Goal: Transaction & Acquisition: Purchase product/service

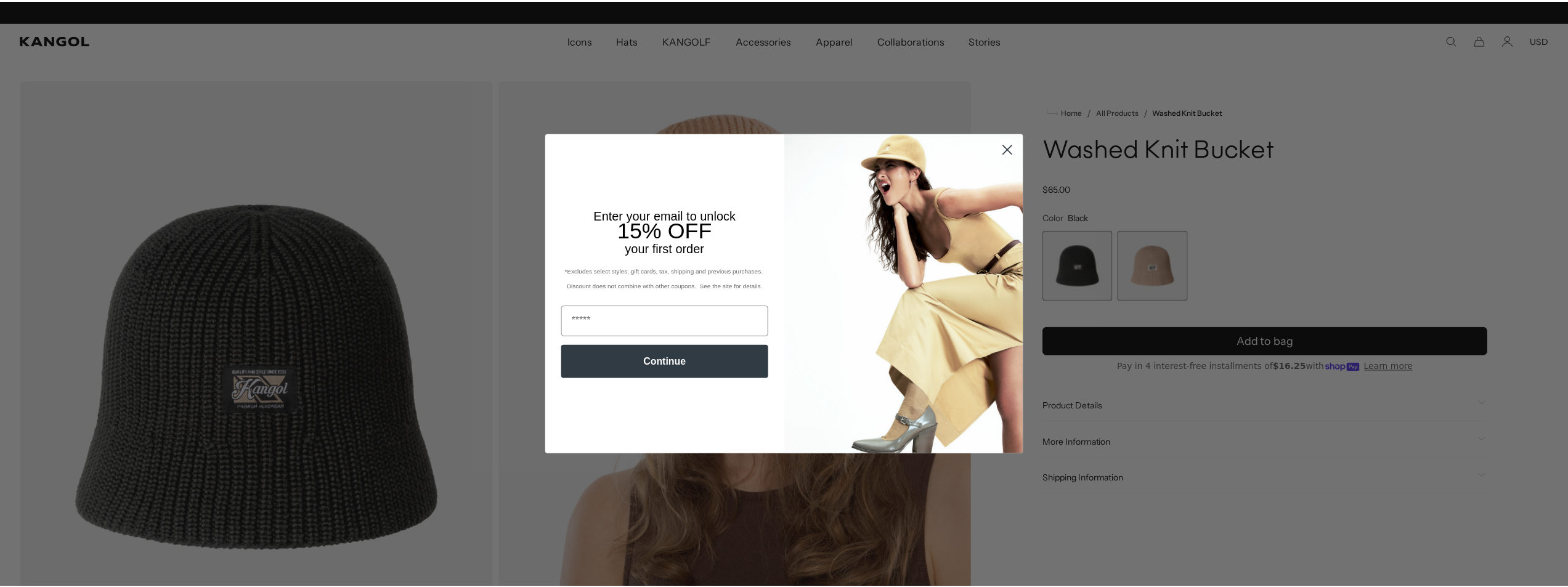
scroll to position [0, 253]
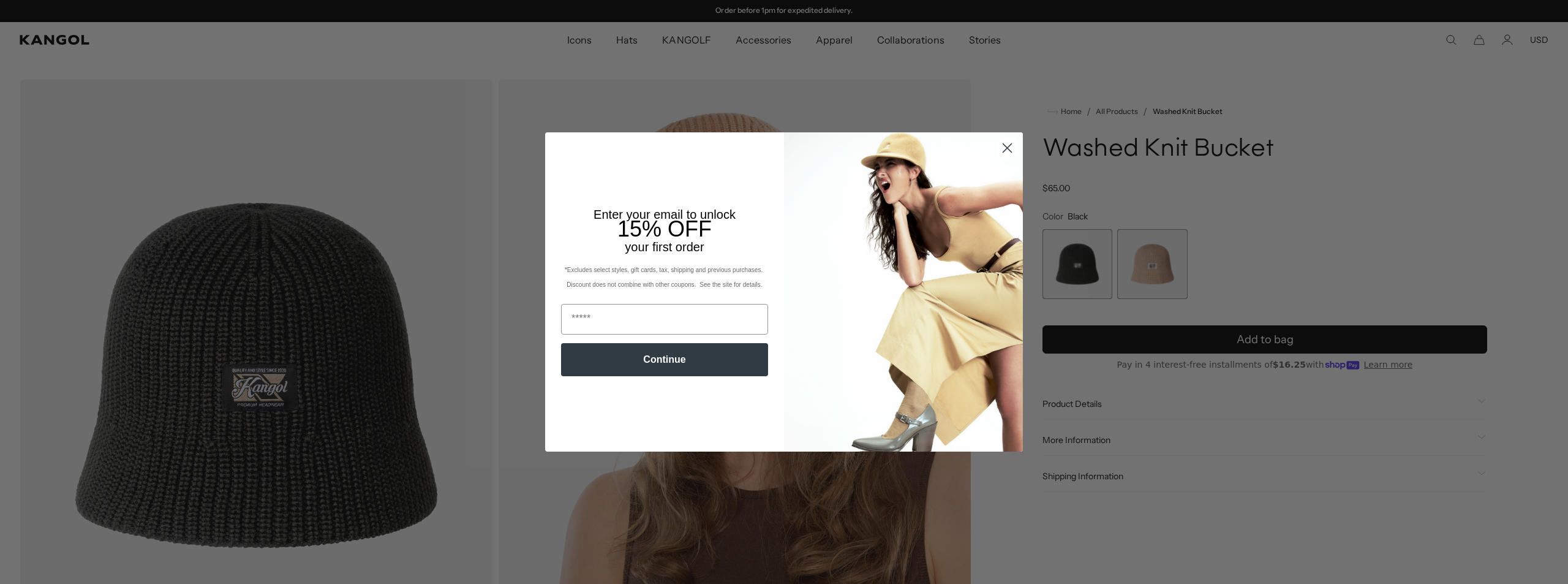
click at [1003, 145] on circle "Close dialog" at bounding box center [1007, 148] width 20 height 20
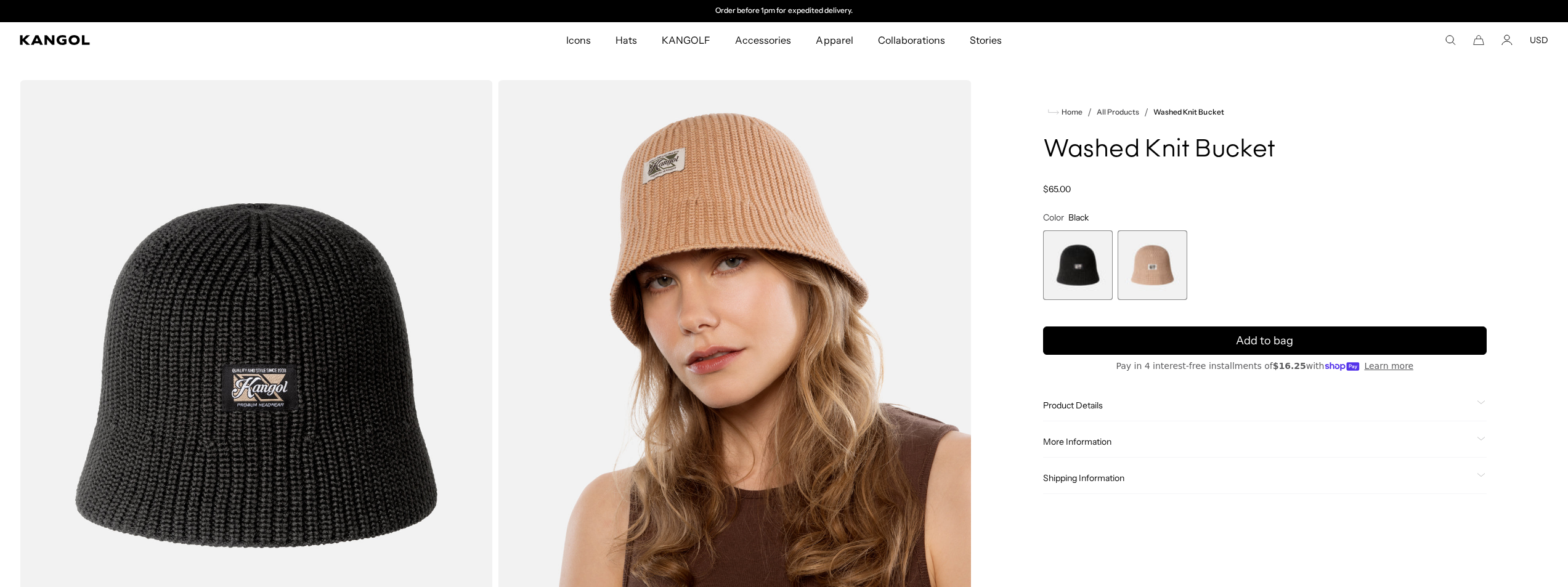
click at [1078, 261] on span "1 of 2" at bounding box center [1078, 265] width 69 height 69
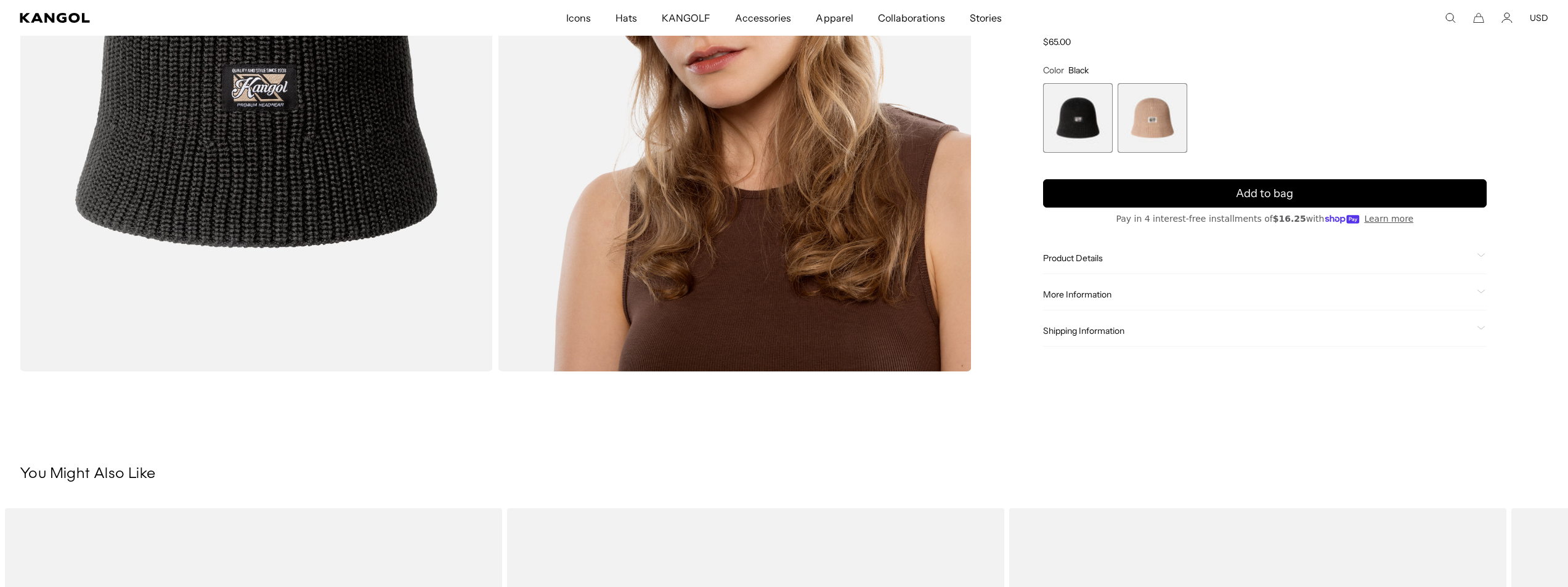
scroll to position [308, 0]
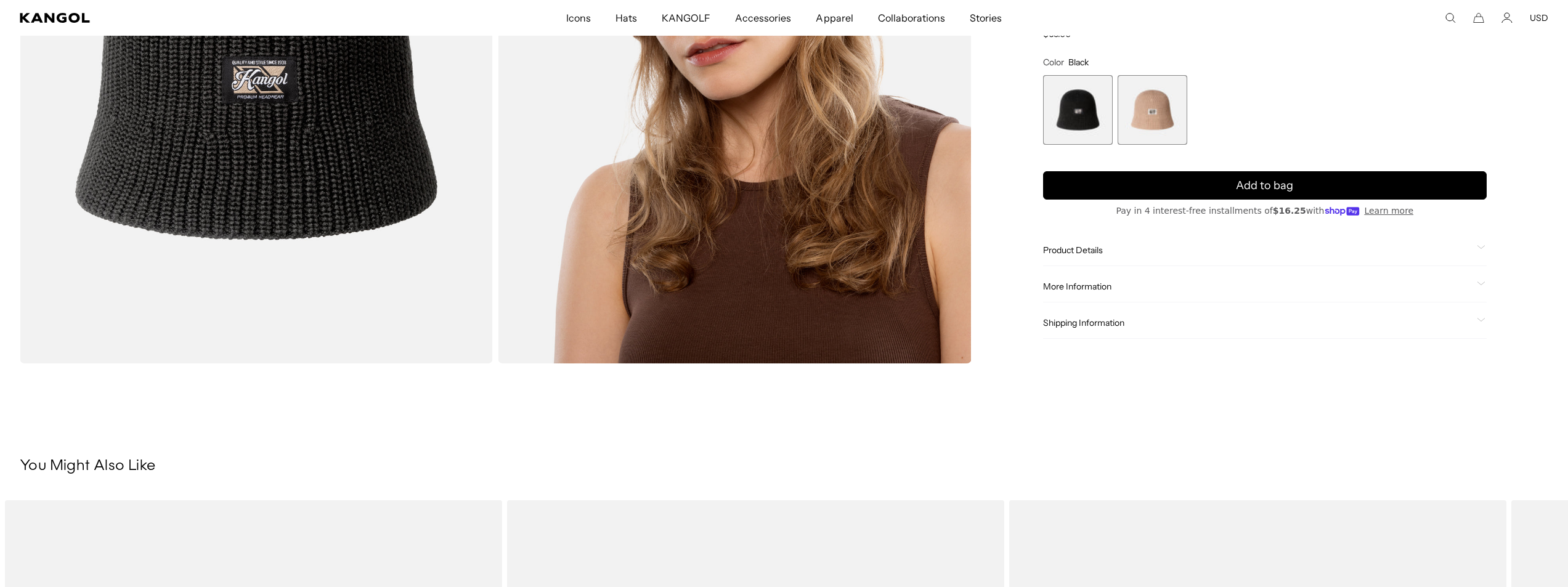
click at [1078, 257] on div "Product Details The Washed Knit Bucket uses a heavy washed cotton blend yarn th…" at bounding box center [1264, 250] width 443 height 31
click at [1473, 247] on div "Product Details" at bounding box center [1264, 250] width 443 height 11
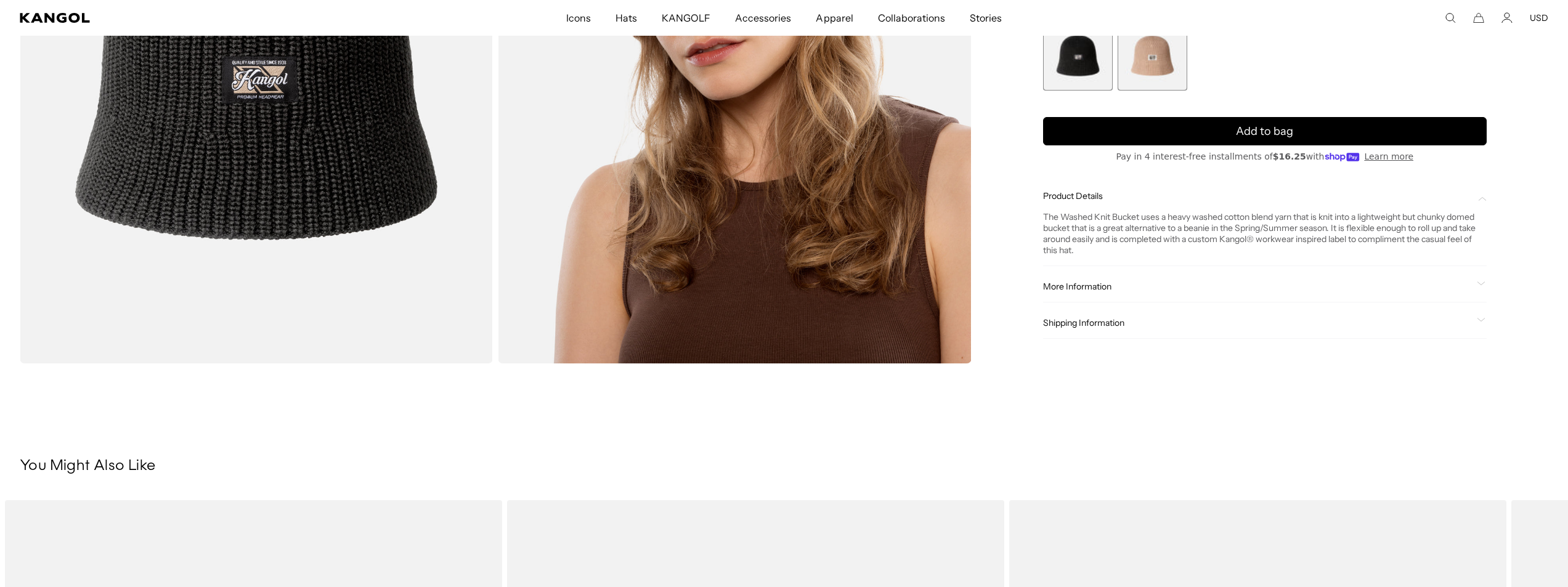
scroll to position [0, 253]
click at [1487, 286] on div "Home / All Products / Washed Knit Bucket Washed Knit Bucket Regular price $65.0…" at bounding box center [1264, 68] width 567 height 591
click at [1479, 288] on span at bounding box center [1481, 285] width 10 height 10
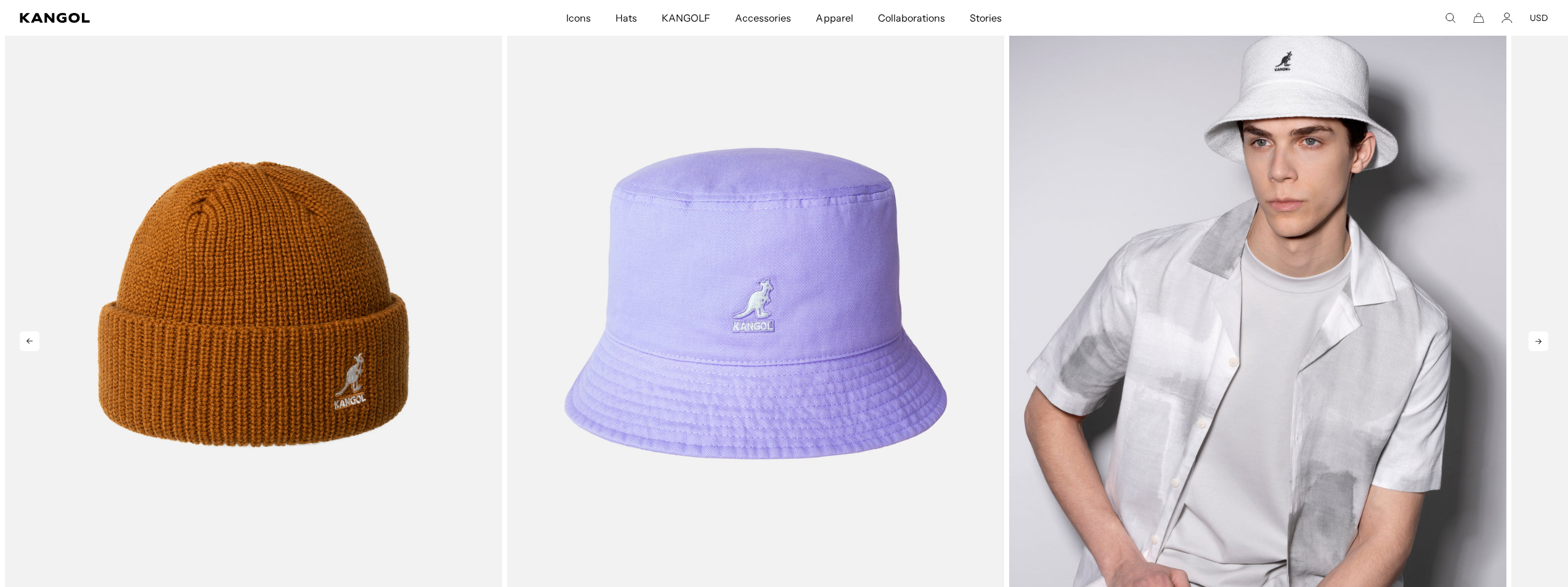
scroll to position [862, 0]
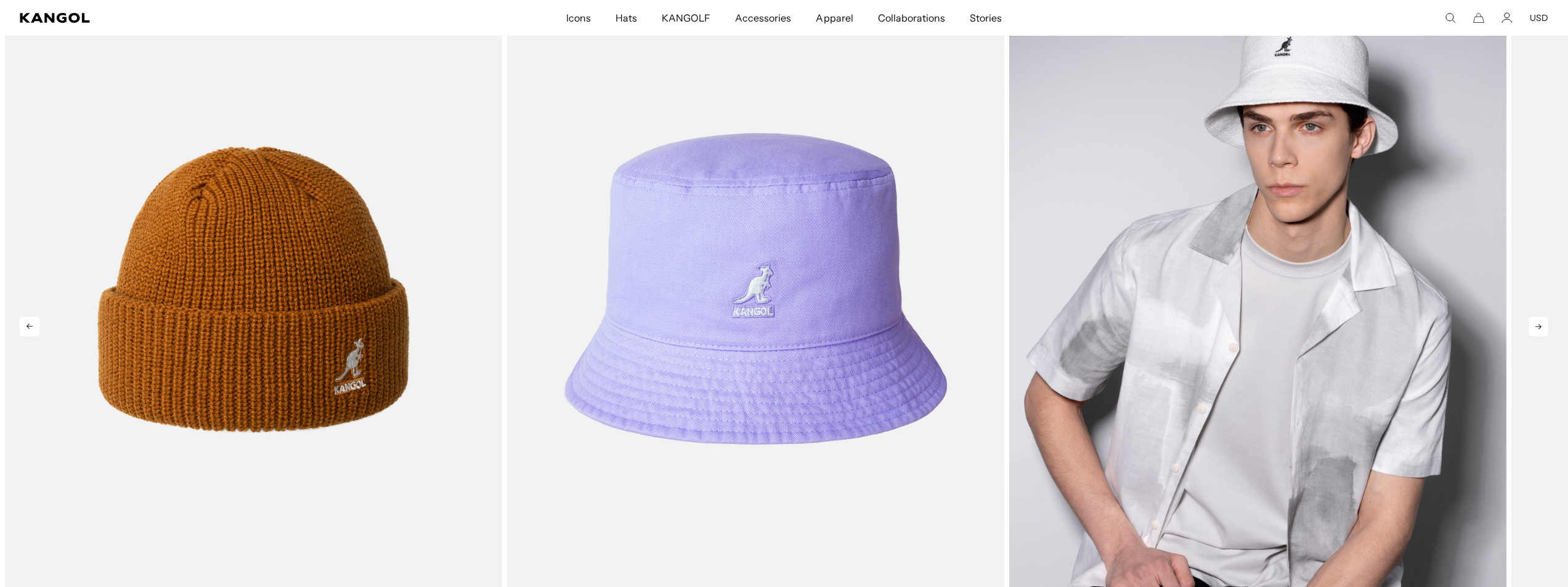
click at [1215, 360] on img "3 of 5" at bounding box center [1257, 288] width 497 height 623
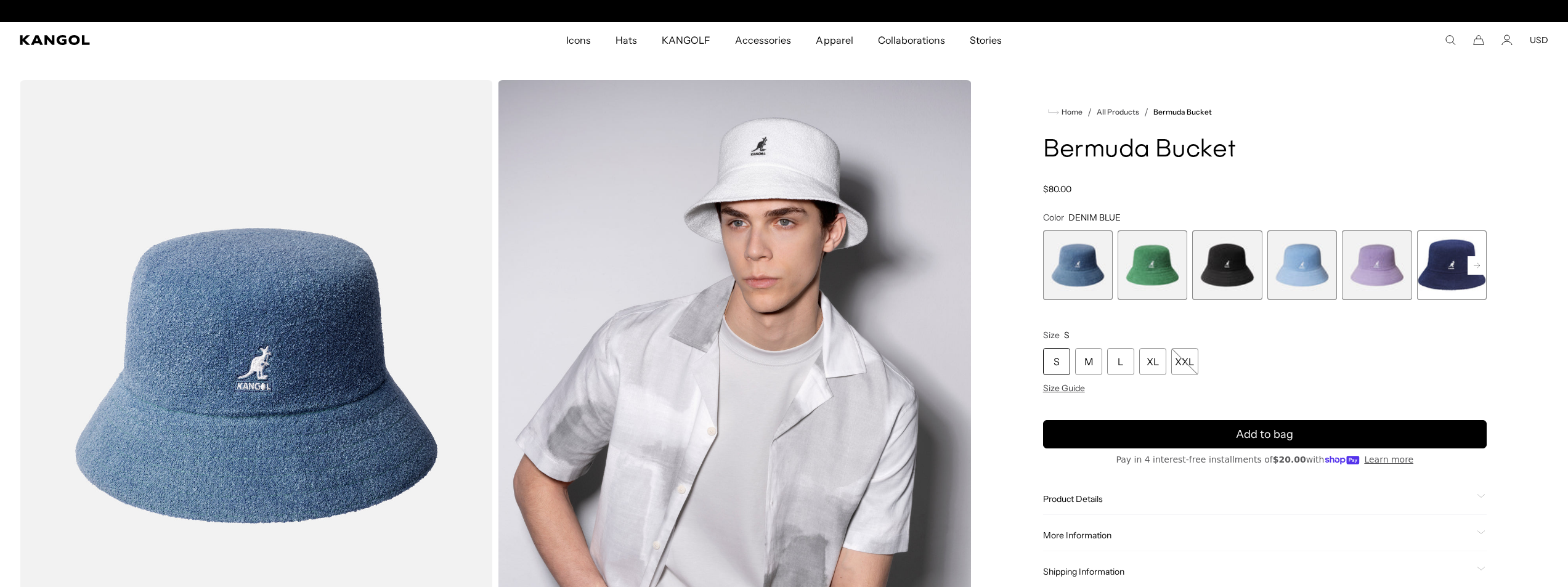
scroll to position [0, 253]
click at [1392, 266] on span "5 of 11" at bounding box center [1376, 265] width 69 height 69
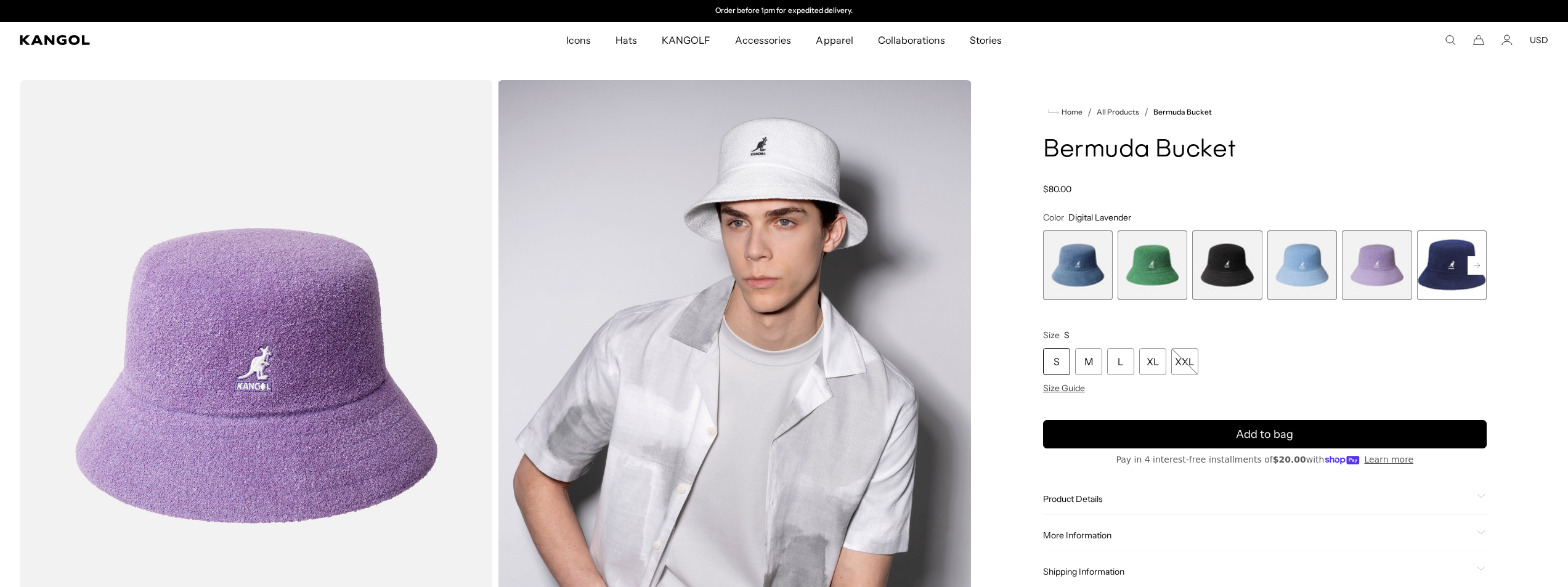
click at [1299, 269] on span "4 of 11" at bounding box center [1302, 265] width 69 height 69
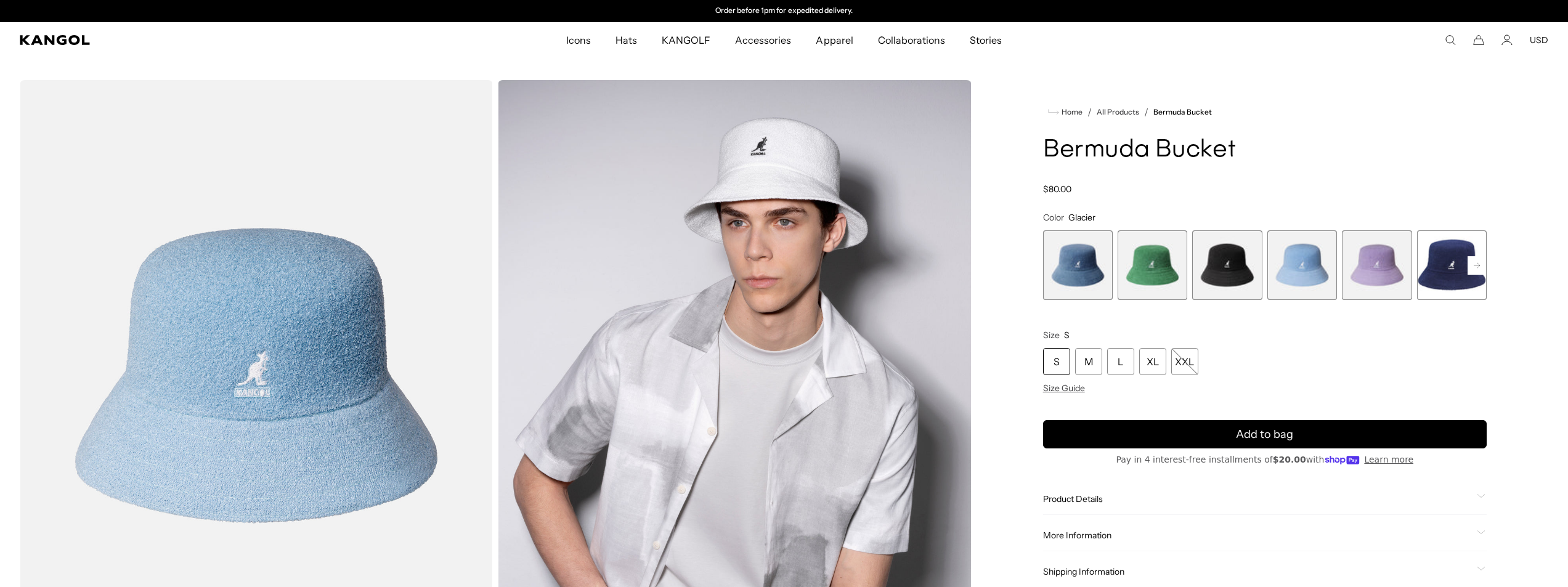
click at [1158, 264] on span "2 of 11" at bounding box center [1152, 265] width 69 height 69
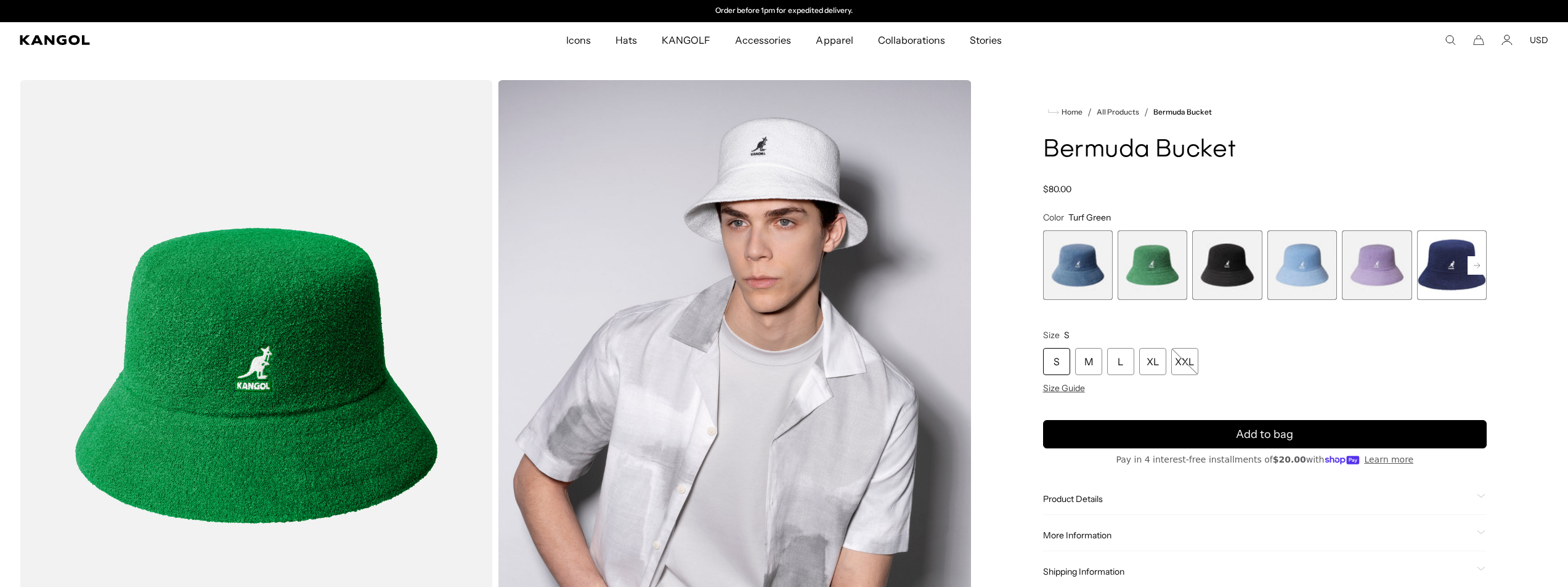
click at [1224, 281] on span "3 of 11" at bounding box center [1227, 265] width 69 height 69
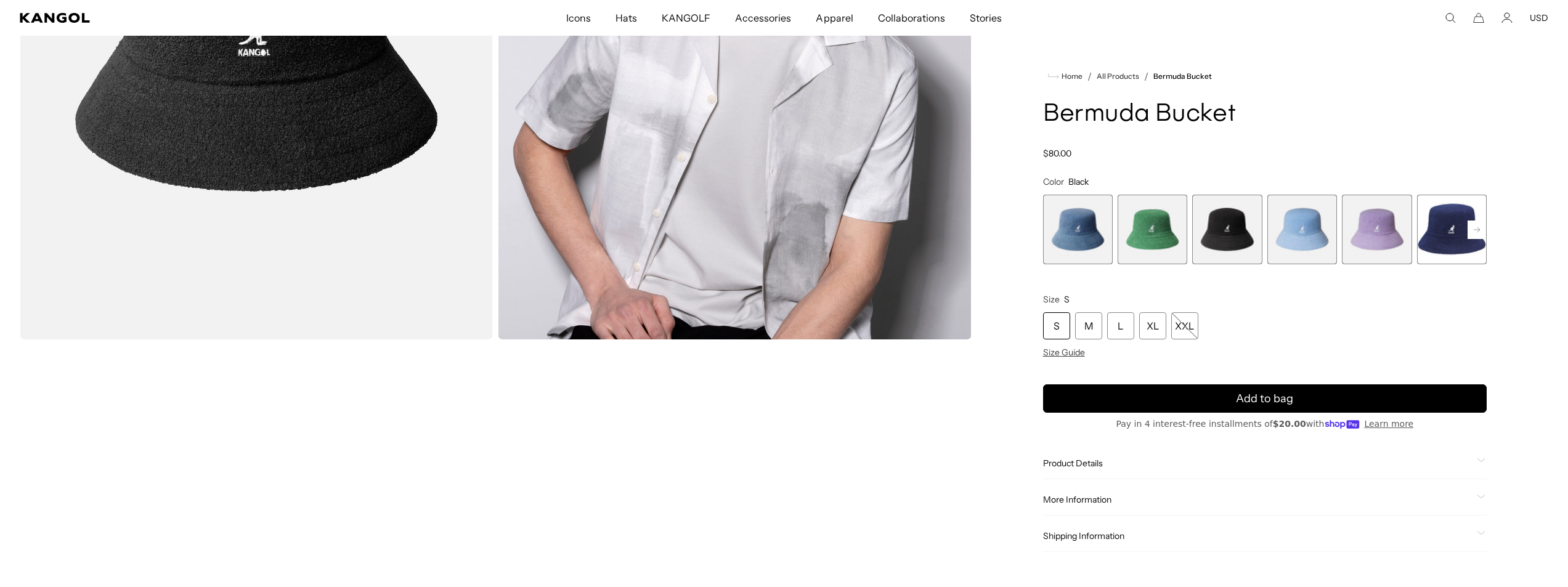
scroll to position [369, 0]
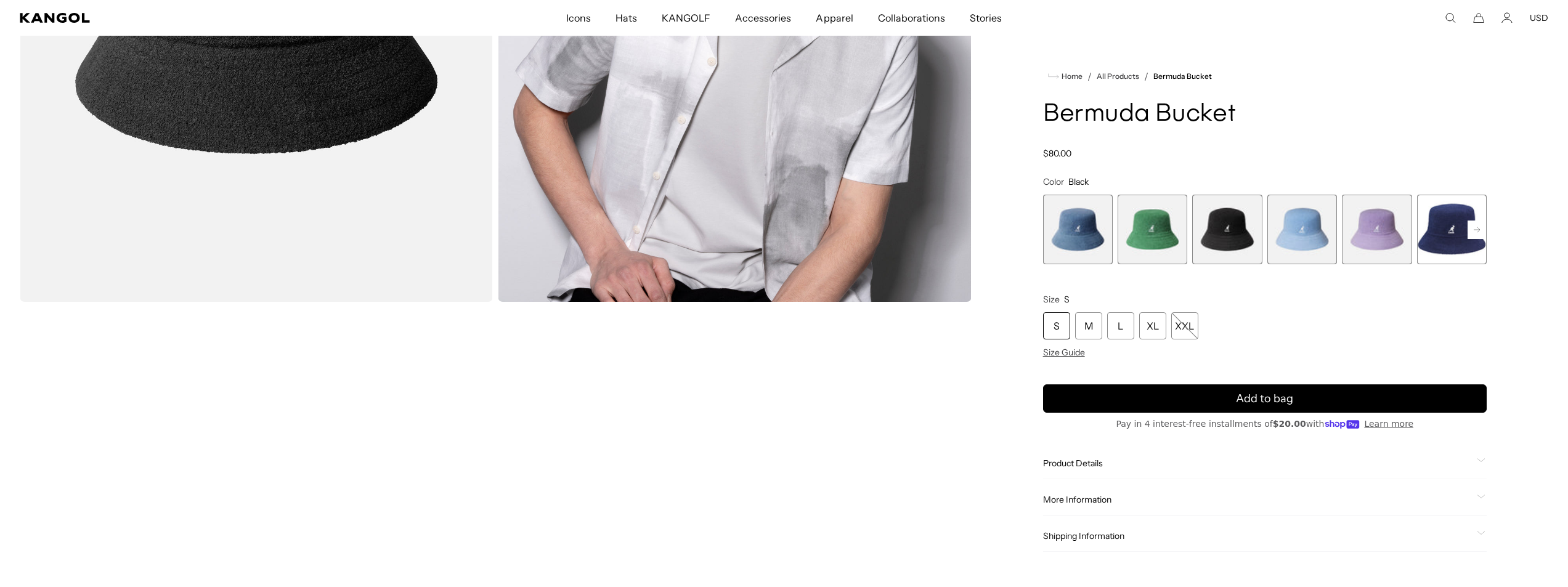
click at [1076, 472] on div "Product Details Our Bermuda Bucket Hat offers you a classic style that is forev…" at bounding box center [1264, 463] width 443 height 31
click at [1075, 464] on span "Product Details" at bounding box center [1257, 462] width 429 height 11
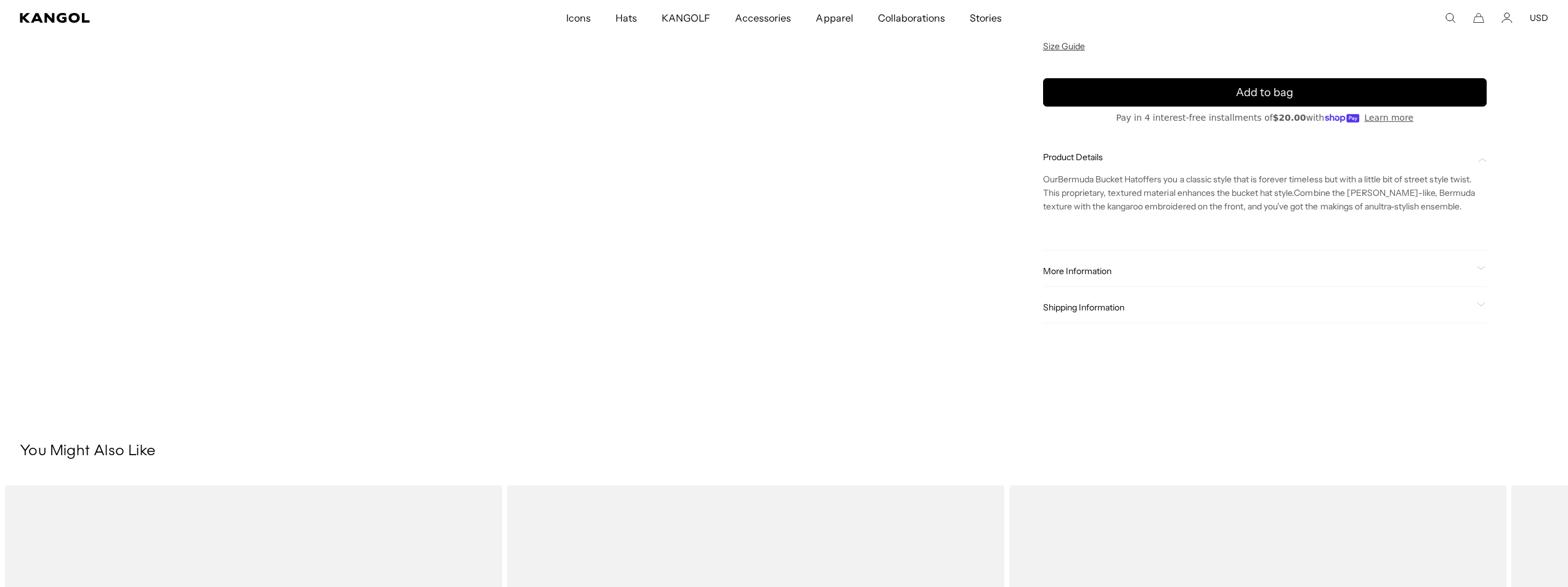
scroll to position [923, 0]
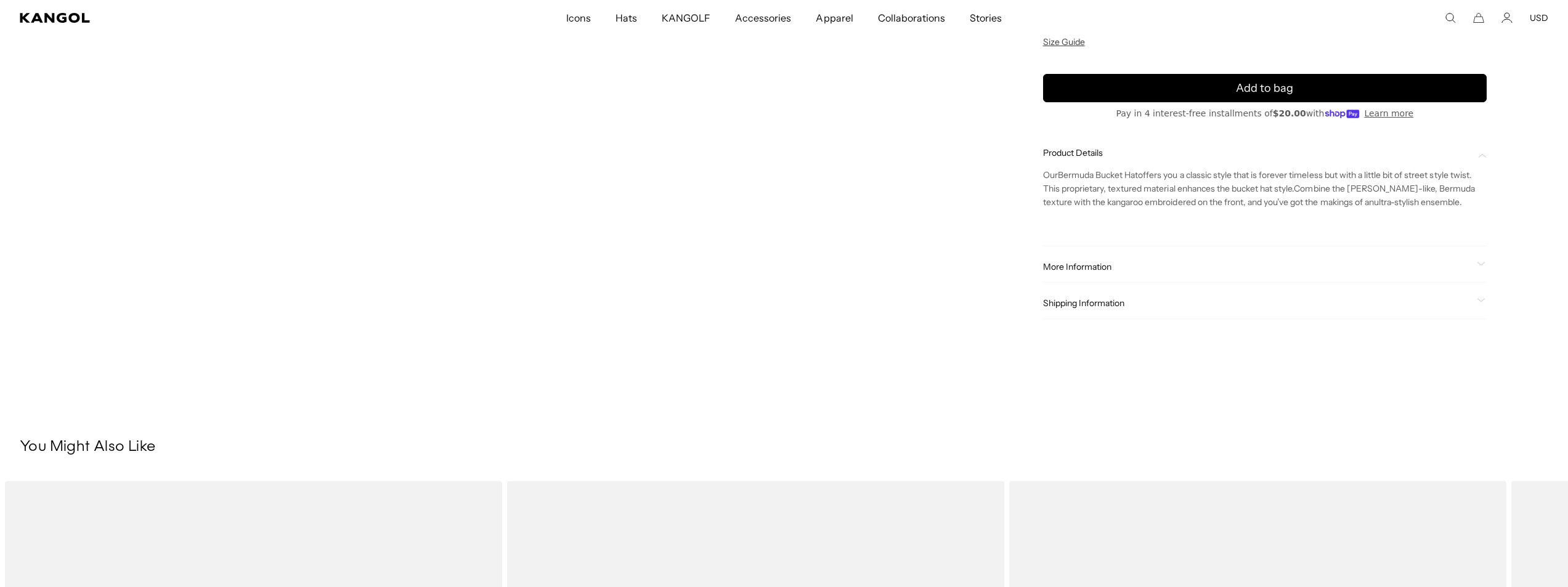
click at [1092, 266] on span "More Information" at bounding box center [1257, 267] width 429 height 11
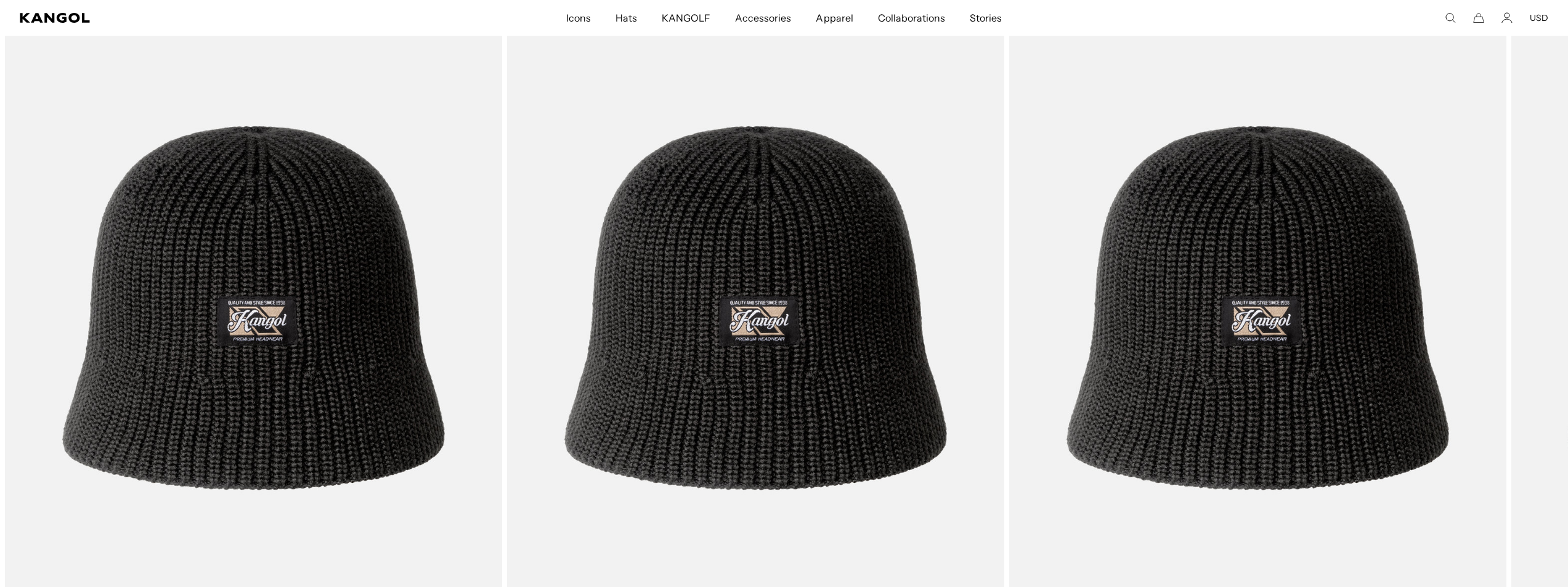
scroll to position [0, 253]
